Goal: Information Seeking & Learning: Check status

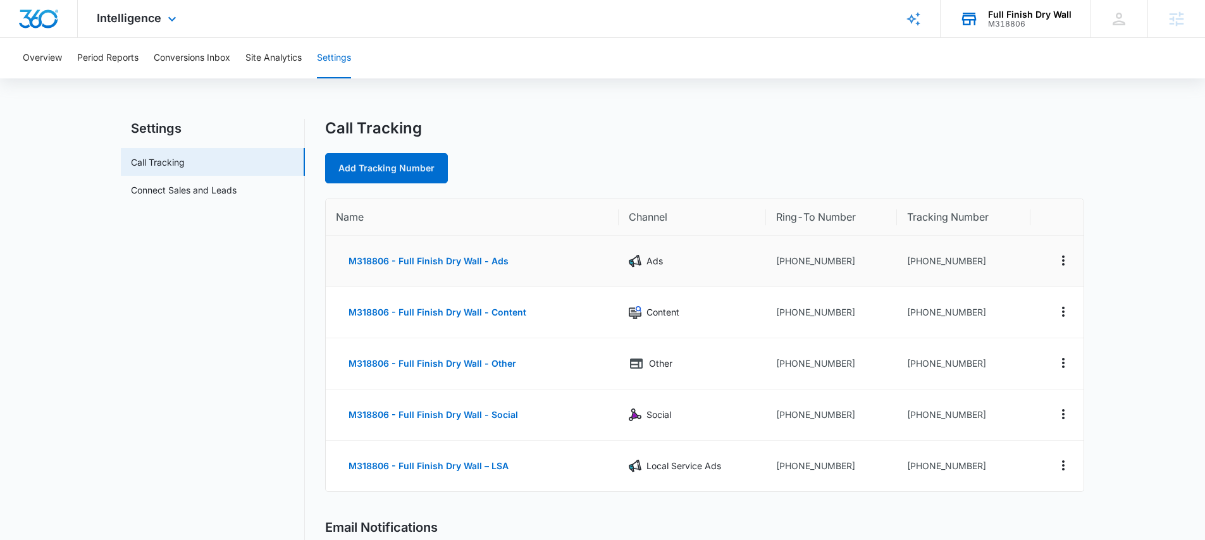
click at [1053, 23] on div "M318806" at bounding box center [1029, 24] width 83 height 9
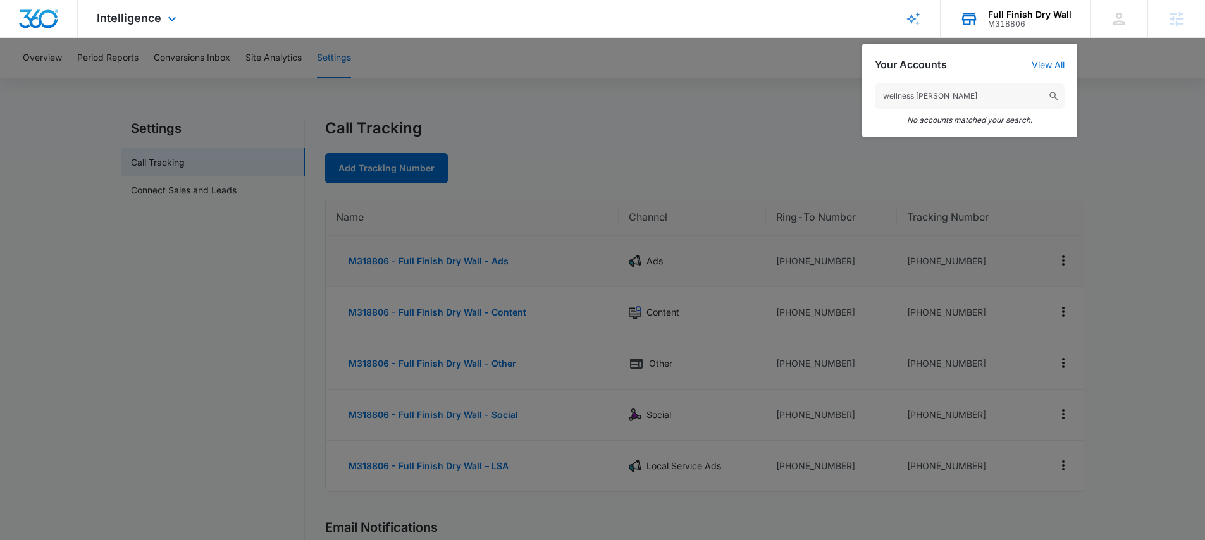
click at [929, 95] on input "wellness [PERSON_NAME]" at bounding box center [970, 95] width 190 height 25
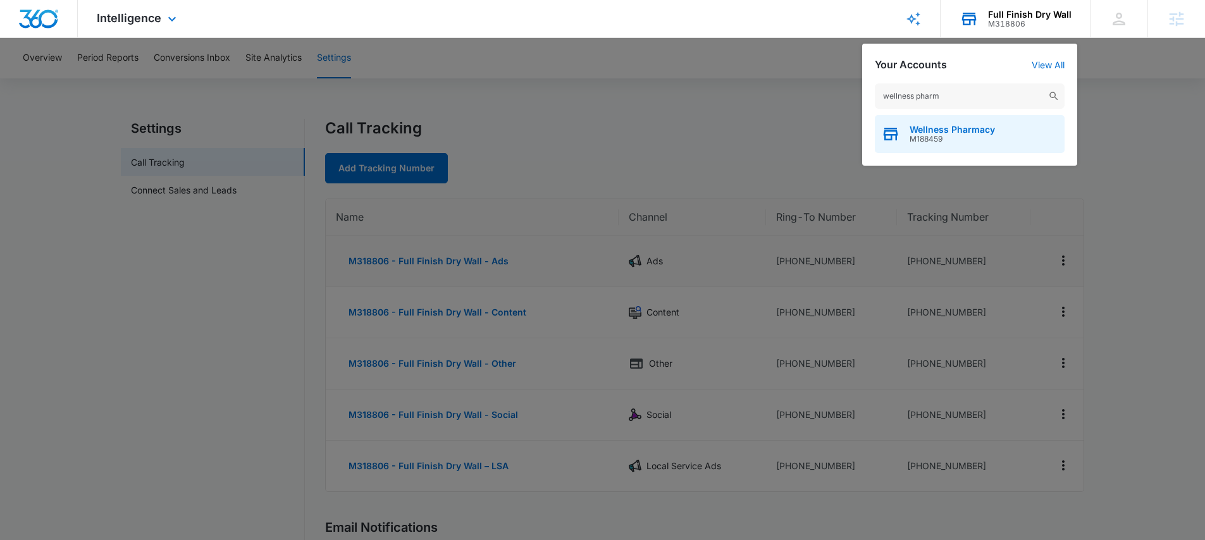
type input "wellness pharm"
click at [931, 119] on div "Wellness Pharmacy M188459" at bounding box center [970, 134] width 190 height 38
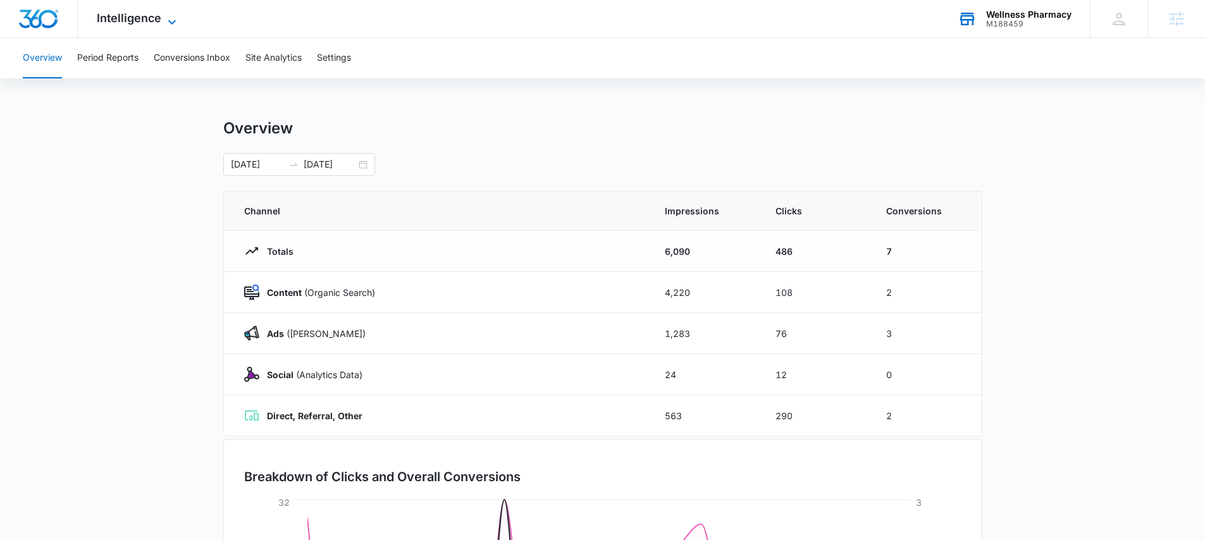
click at [142, 17] on span "Intelligence" at bounding box center [129, 17] width 65 height 13
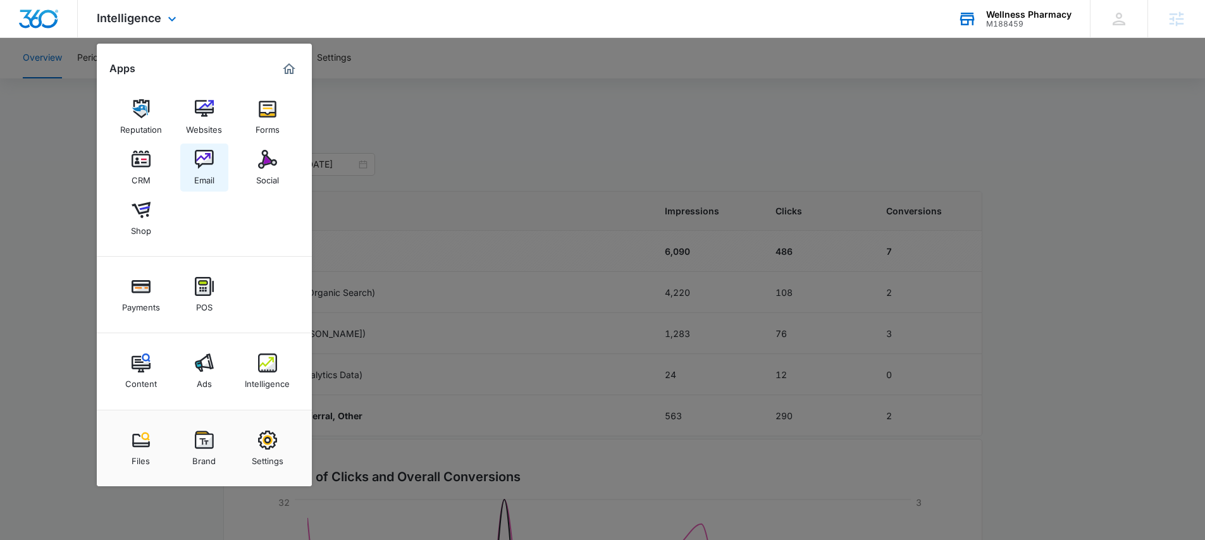
click at [200, 168] on img at bounding box center [204, 159] width 19 height 19
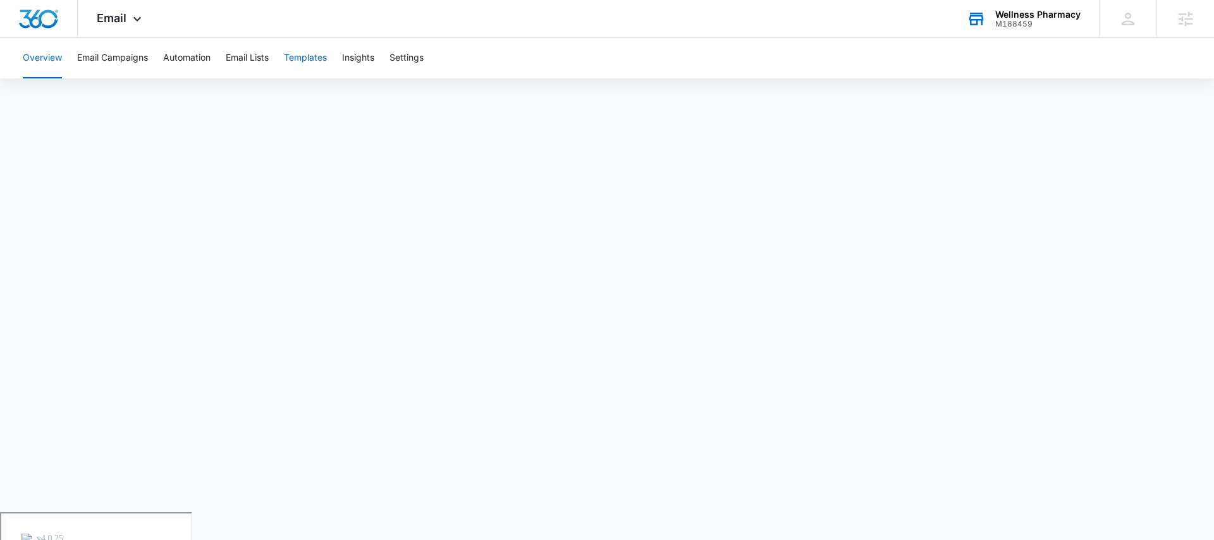
click at [318, 55] on button "Templates" at bounding box center [305, 58] width 43 height 40
click at [113, 20] on span "Email" at bounding box center [112, 17] width 30 height 13
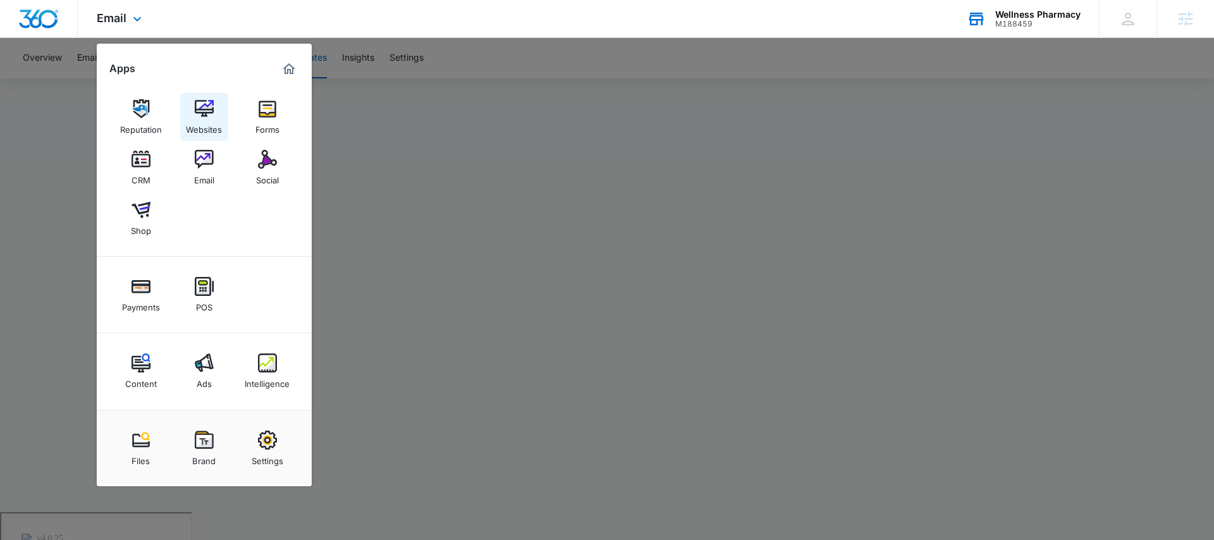
click at [200, 113] on img at bounding box center [204, 108] width 19 height 19
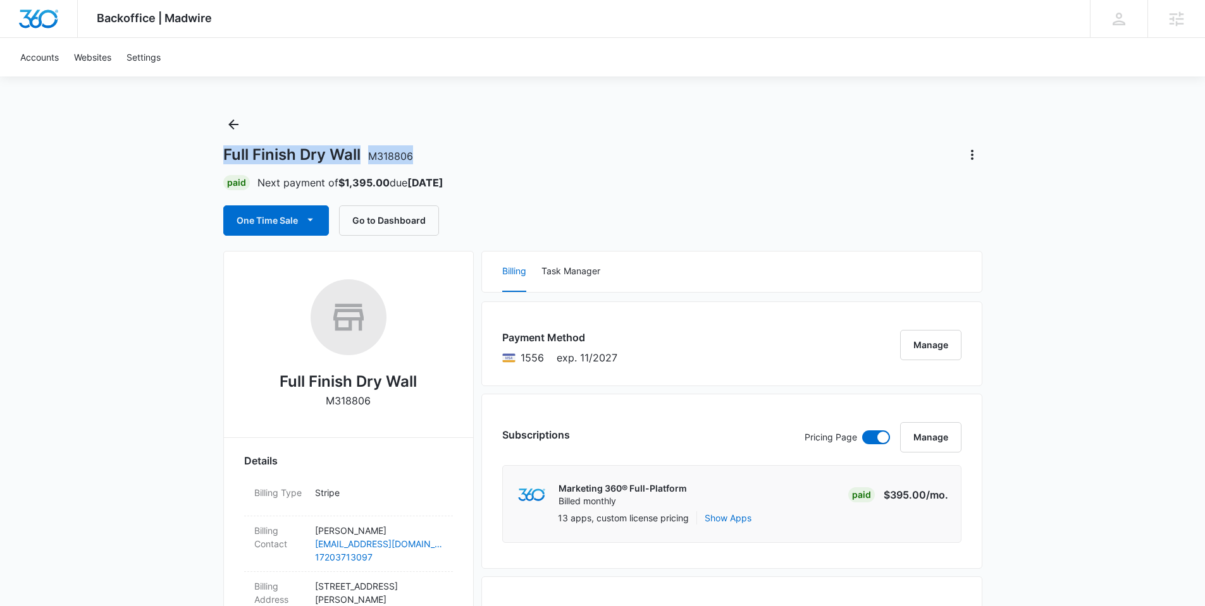
drag, startPoint x: 225, startPoint y: 156, endPoint x: 444, endPoint y: 158, distance: 218.8
click at [444, 158] on div "Full Finish Dry Wall M318806" at bounding box center [602, 155] width 759 height 20
copy h1 "Full Finish Dry Wall M318806"
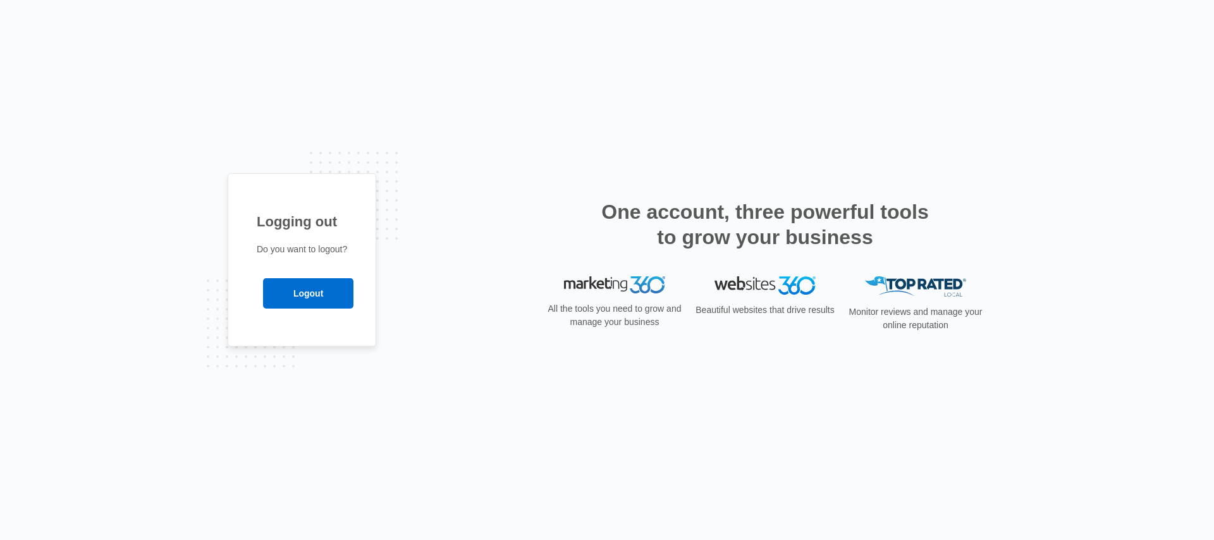
click at [533, 106] on div "Logging out Do you want to logout? Logout" at bounding box center [607, 270] width 1214 height 540
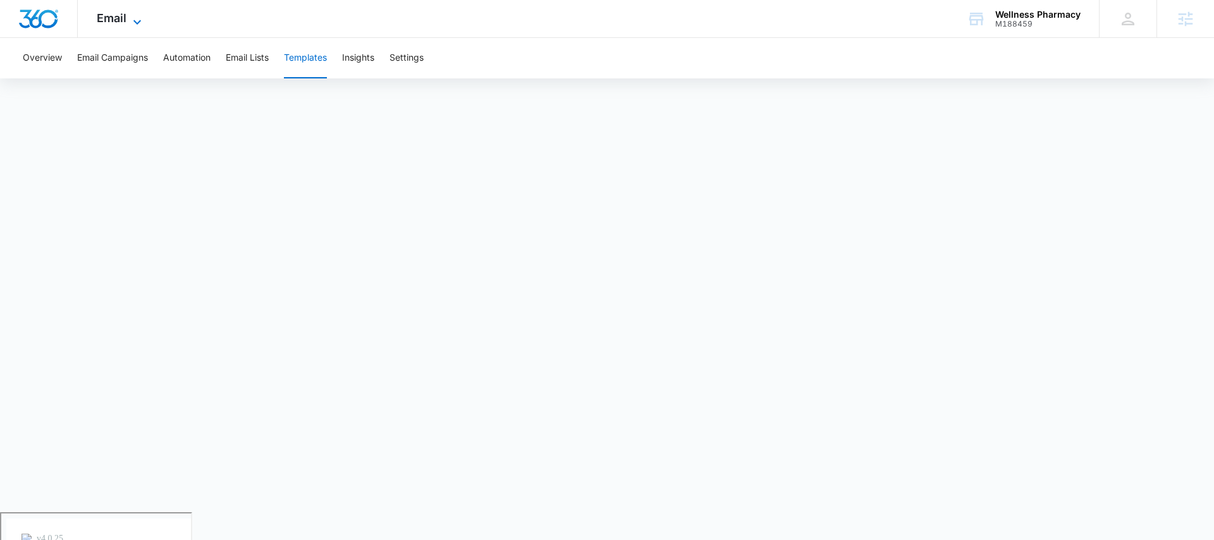
click at [109, 21] on span "Email" at bounding box center [112, 17] width 30 height 13
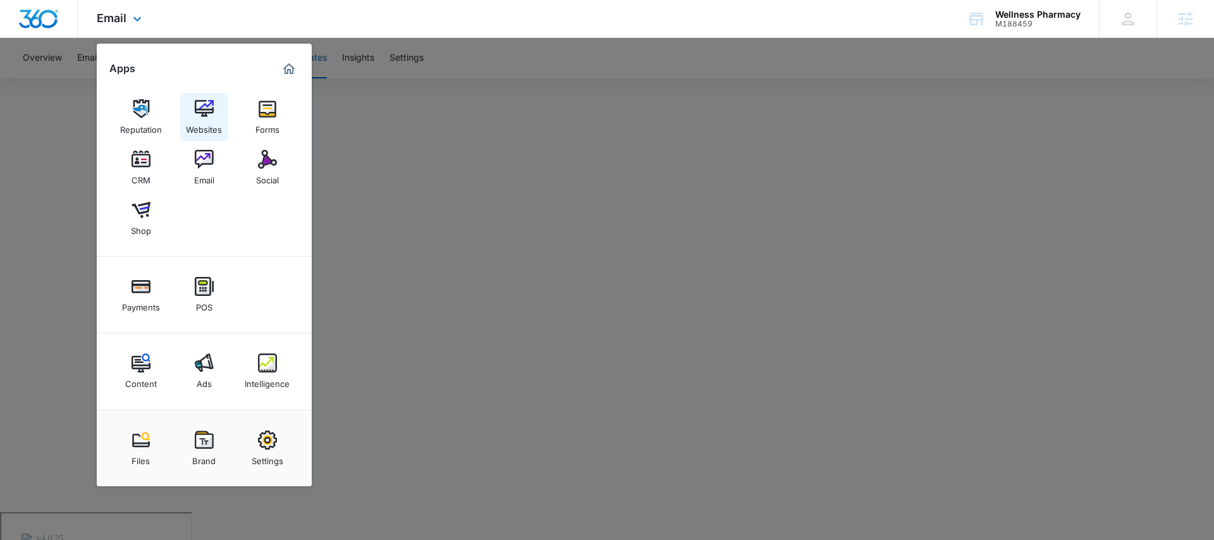
click at [207, 110] on img at bounding box center [204, 108] width 19 height 19
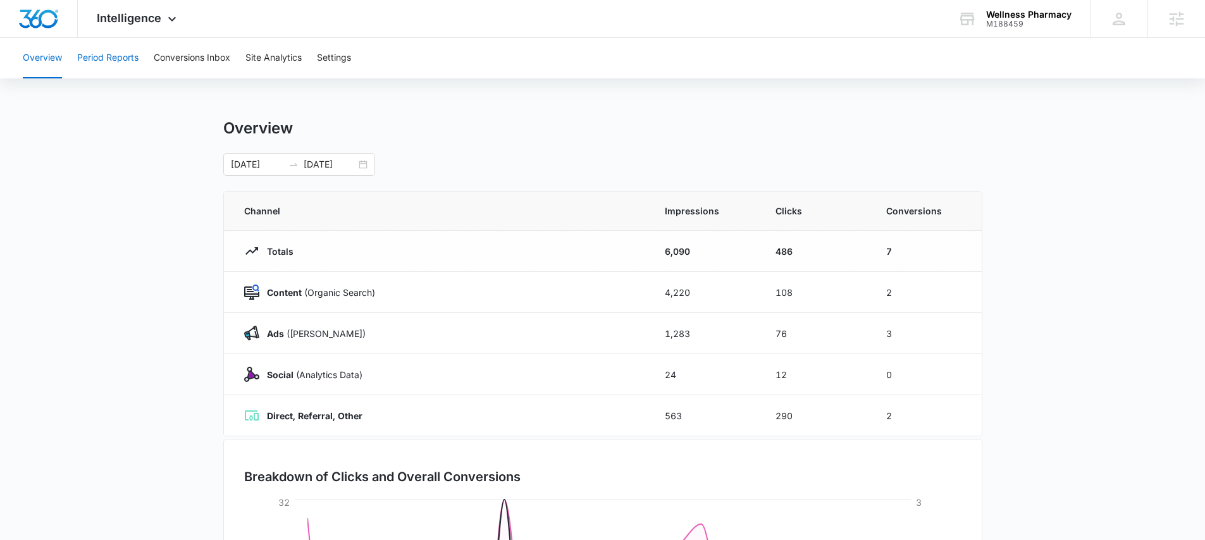
click at [104, 54] on button "Period Reports" at bounding box center [107, 58] width 61 height 40
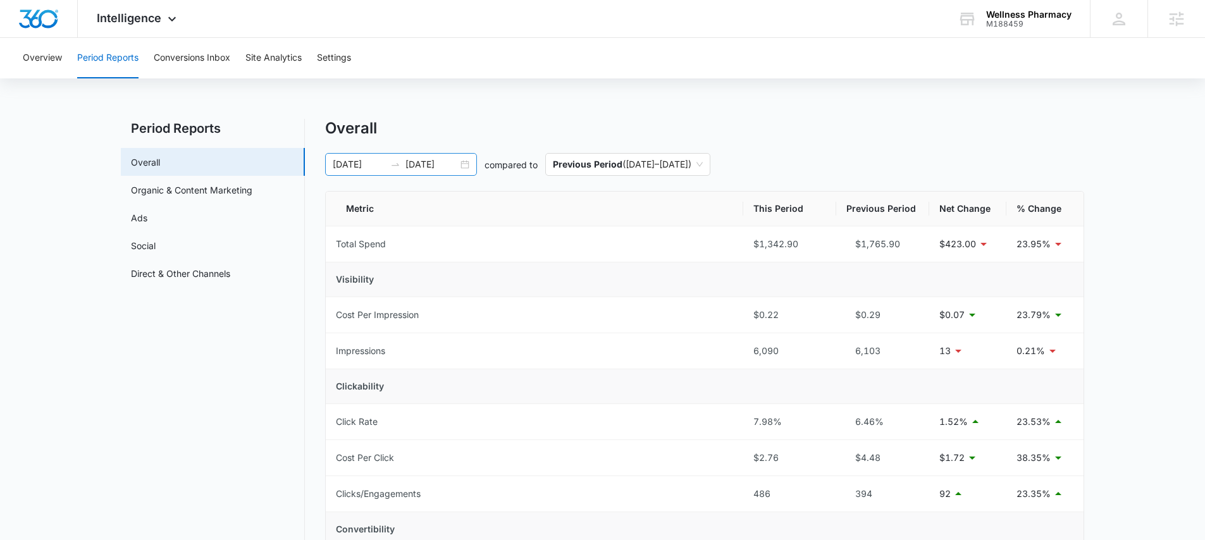
click at [463, 163] on div "[DATE] [DATE]" at bounding box center [401, 164] width 152 height 23
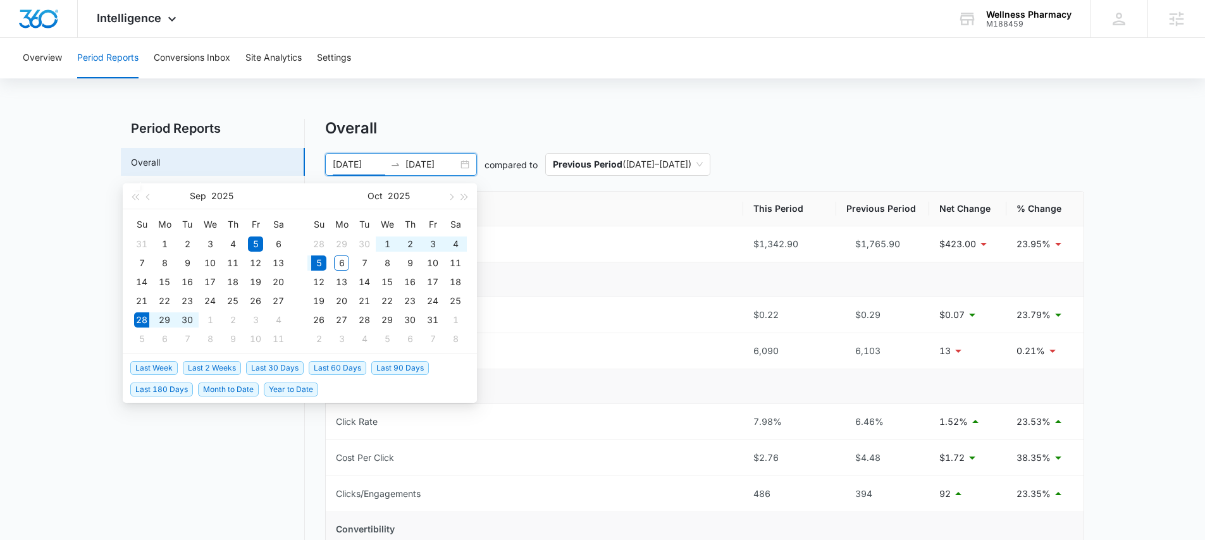
click at [157, 367] on span "Last Week" at bounding box center [153, 368] width 47 height 14
type input "[DATE]"
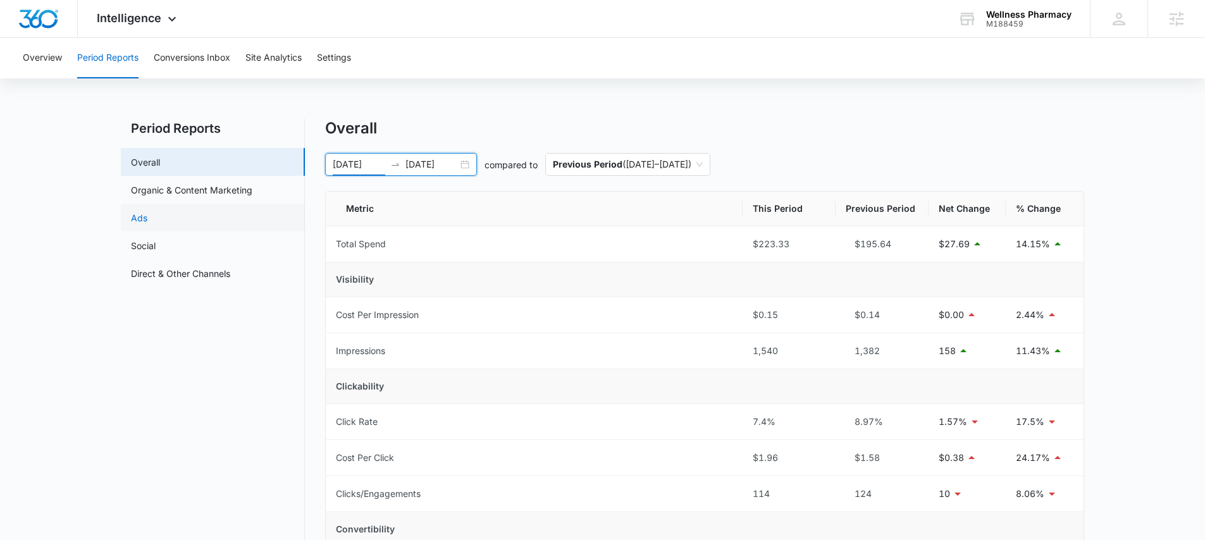
click at [147, 216] on link "Ads" at bounding box center [139, 217] width 16 height 13
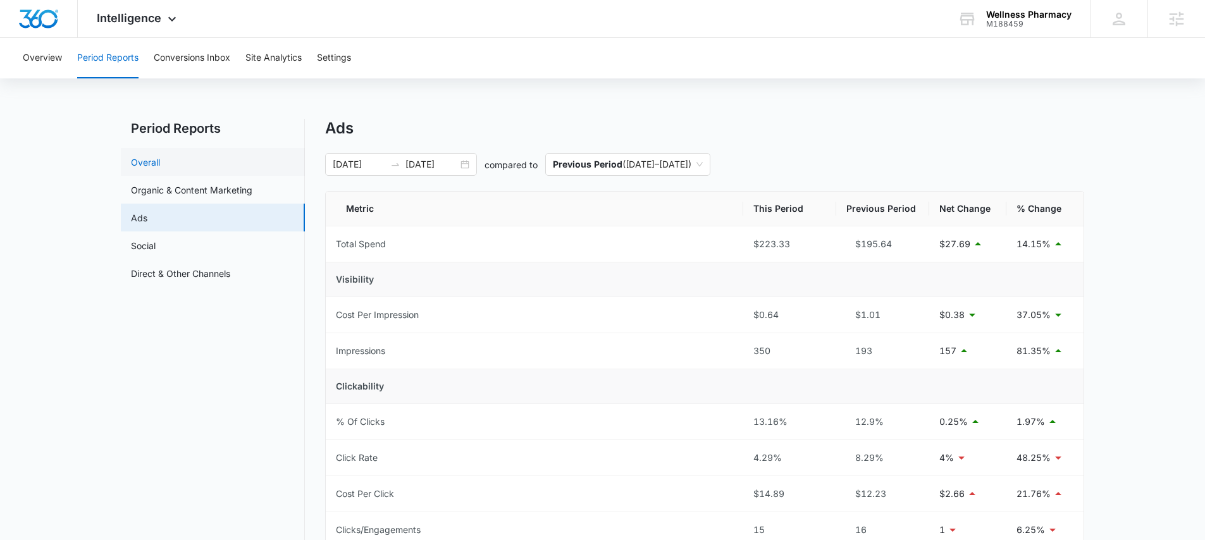
click at [160, 169] on link "Overall" at bounding box center [145, 162] width 29 height 13
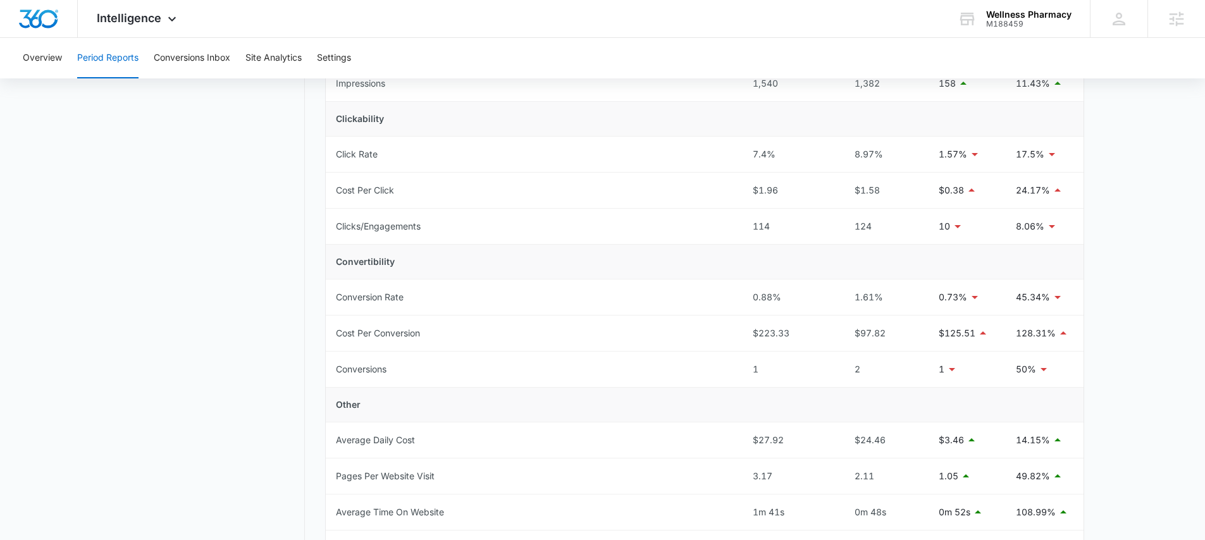
scroll to position [569, 0]
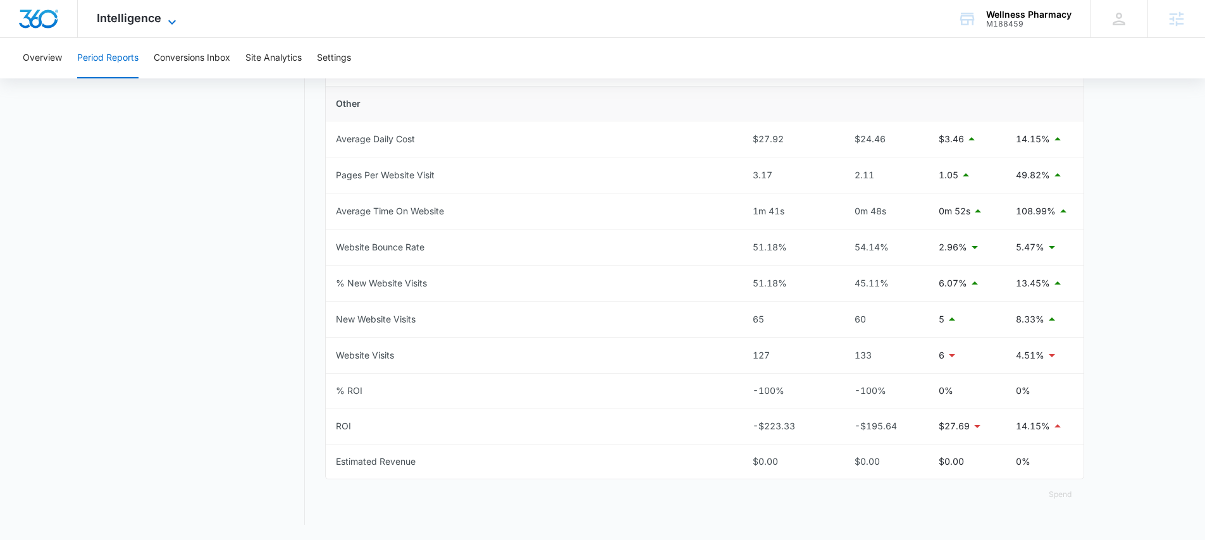
click at [141, 21] on span "Intelligence" at bounding box center [129, 17] width 65 height 13
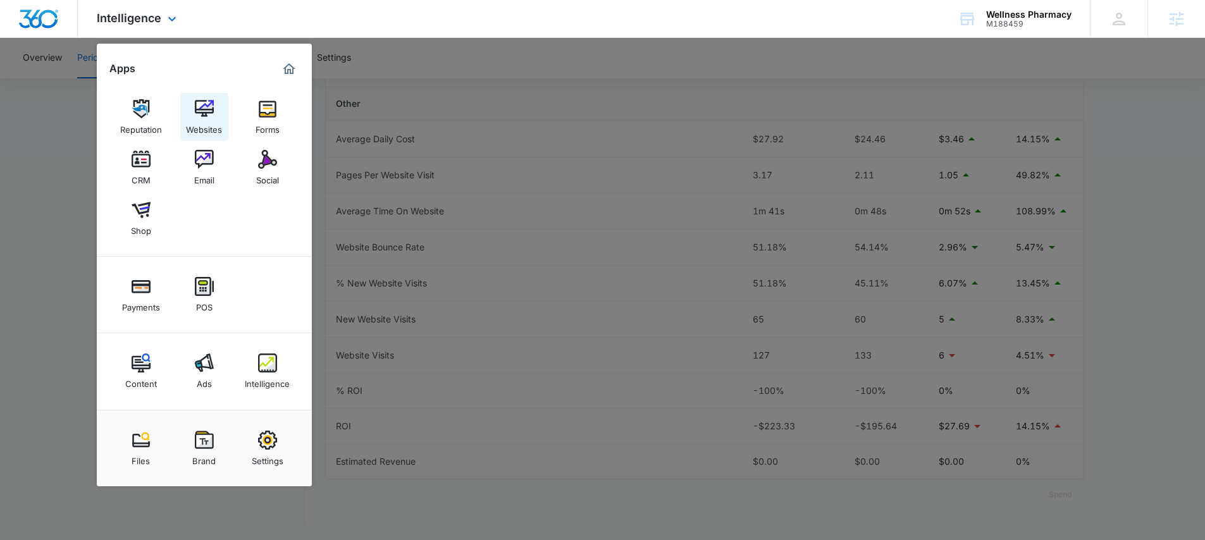
click at [195, 102] on img at bounding box center [204, 108] width 19 height 19
